Goal: Information Seeking & Learning: Learn about a topic

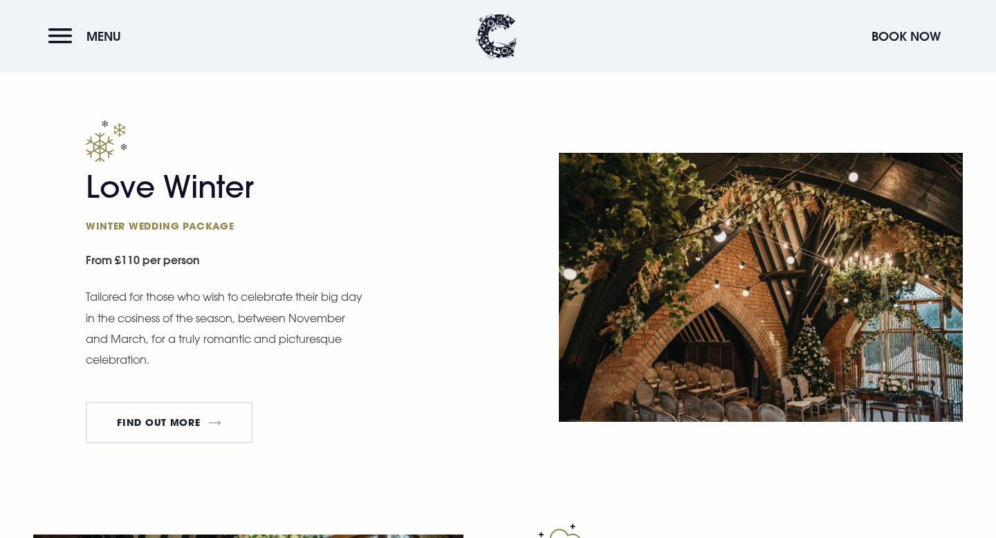
scroll to position [1587, 0]
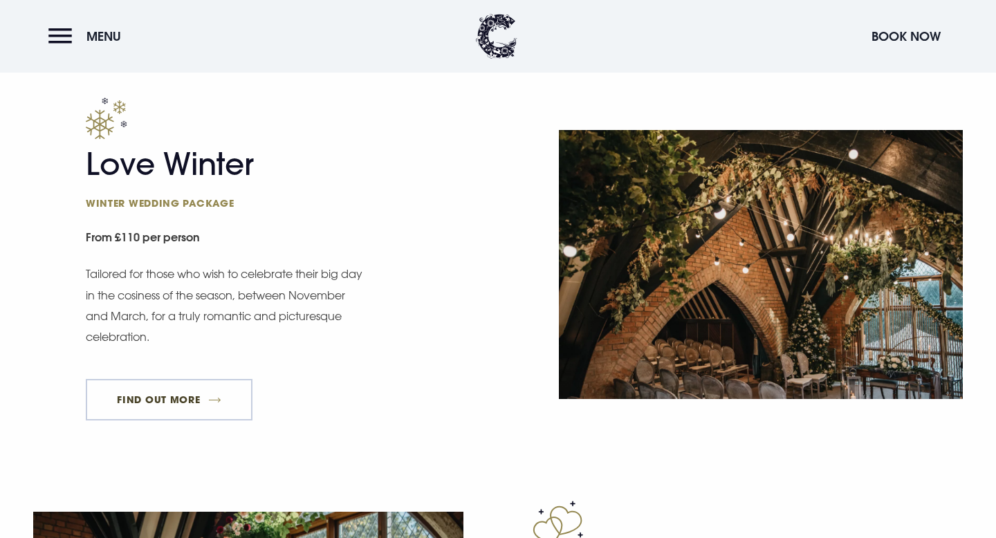
click at [209, 393] on link "FIND OUT MORE" at bounding box center [169, 399] width 167 height 41
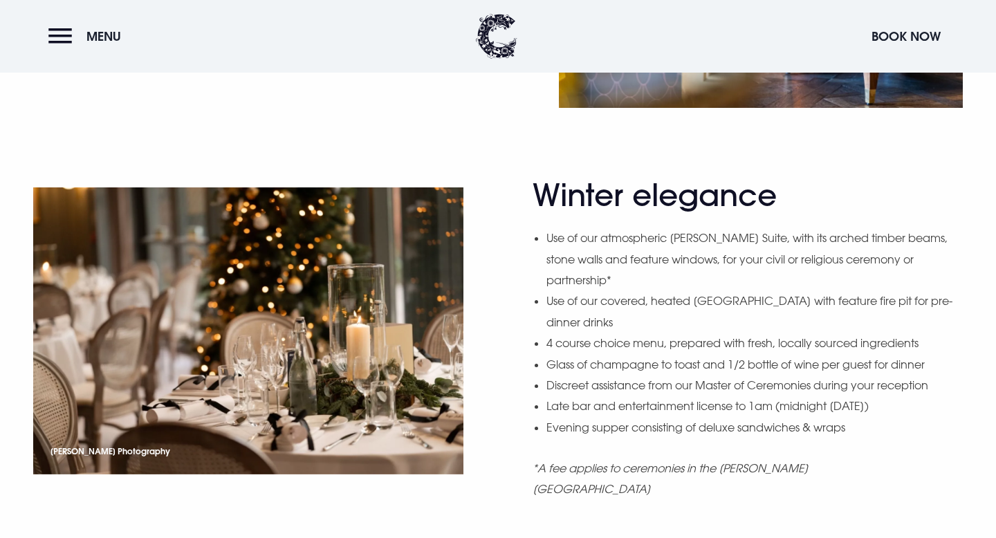
scroll to position [1060, 0]
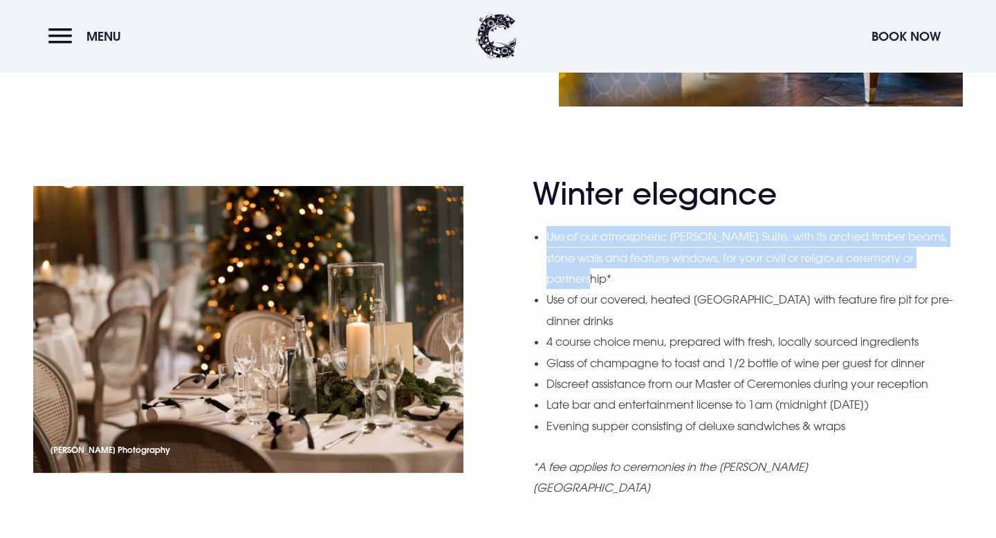
drag, startPoint x: 548, startPoint y: 246, endPoint x: 968, endPoint y: 247, distance: 420.5
click at [969, 257] on div "Winter elegance Use of our atmospheric Blackwood Suite, with its arched timber …" at bounding box center [498, 348] width 963 height 344
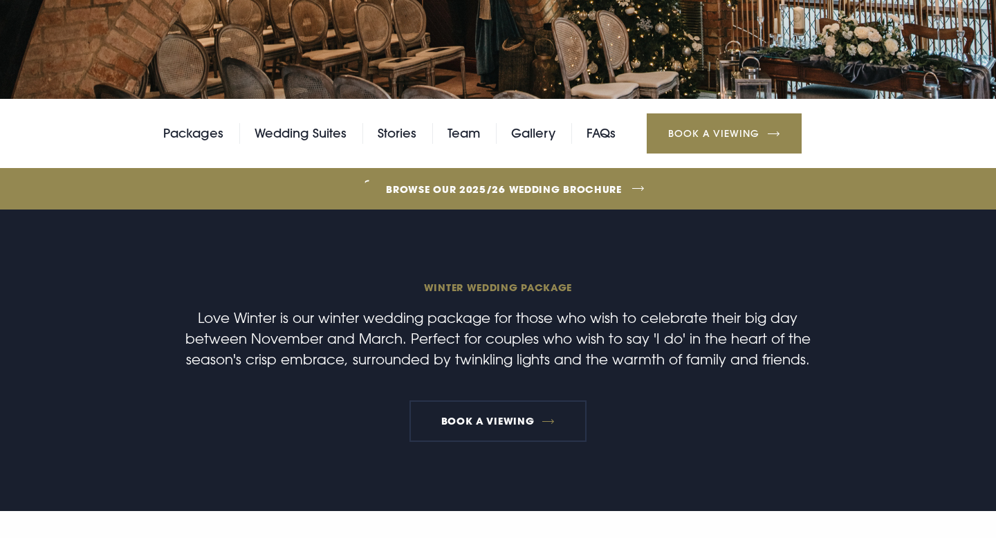
scroll to position [0, 0]
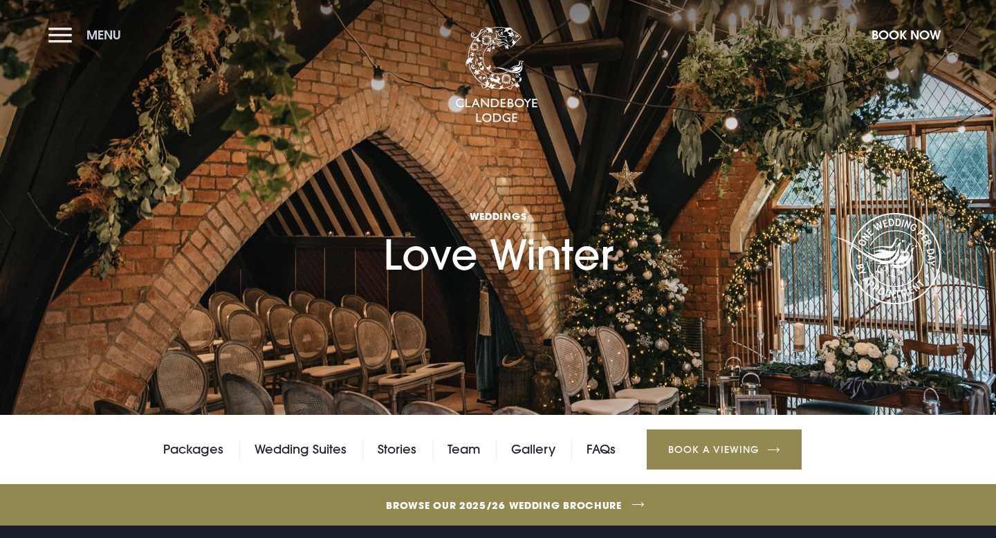
click at [73, 41] on button "Menu" at bounding box center [88, 35] width 80 height 30
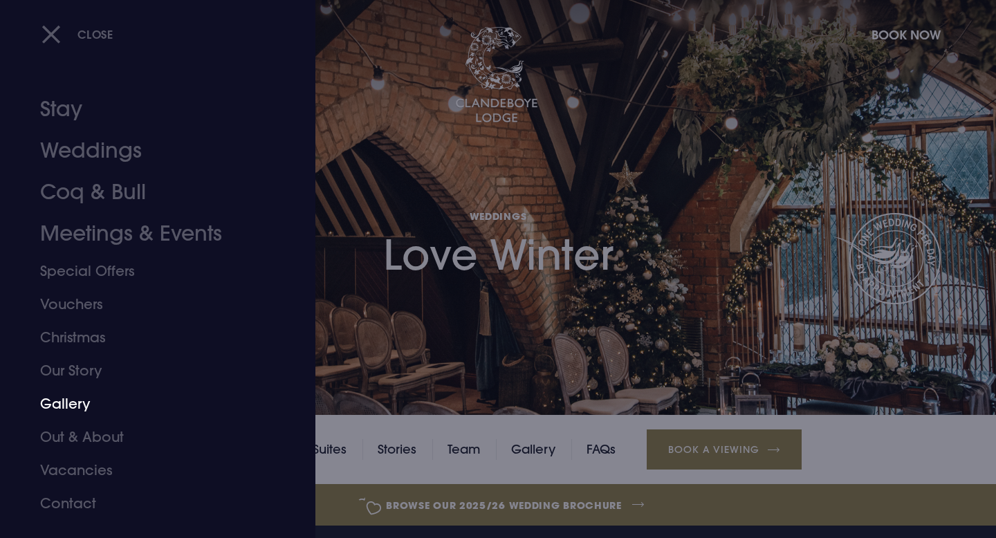
click at [62, 398] on link "Gallery" at bounding box center [149, 403] width 219 height 33
